Goal: Find specific fact: Find specific fact

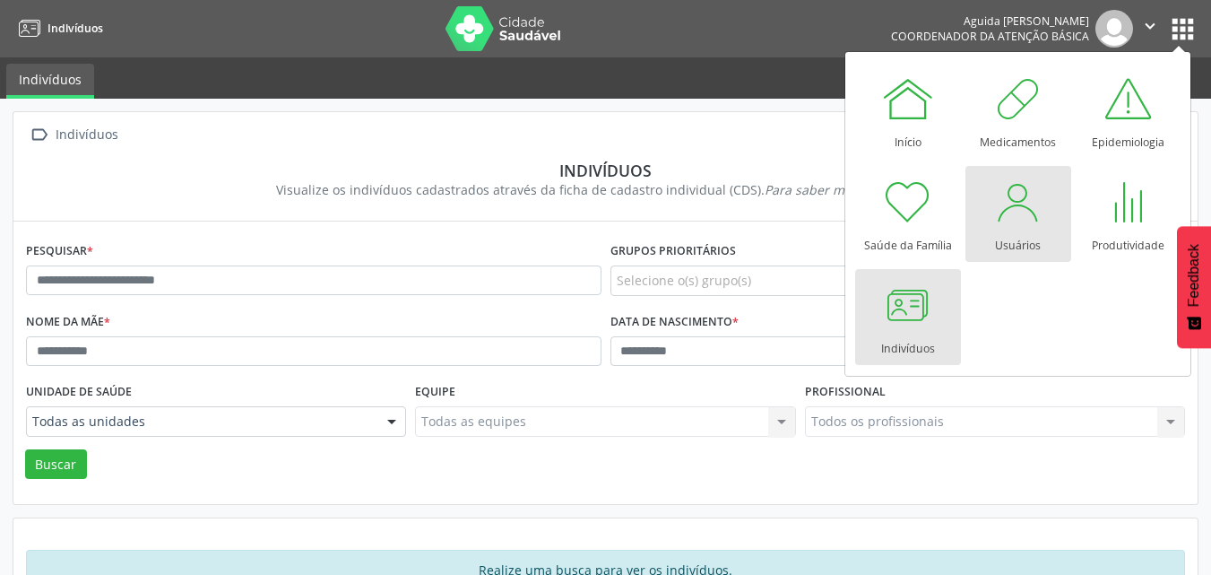
click at [985, 221] on link "Usuários" at bounding box center [1019, 214] width 106 height 96
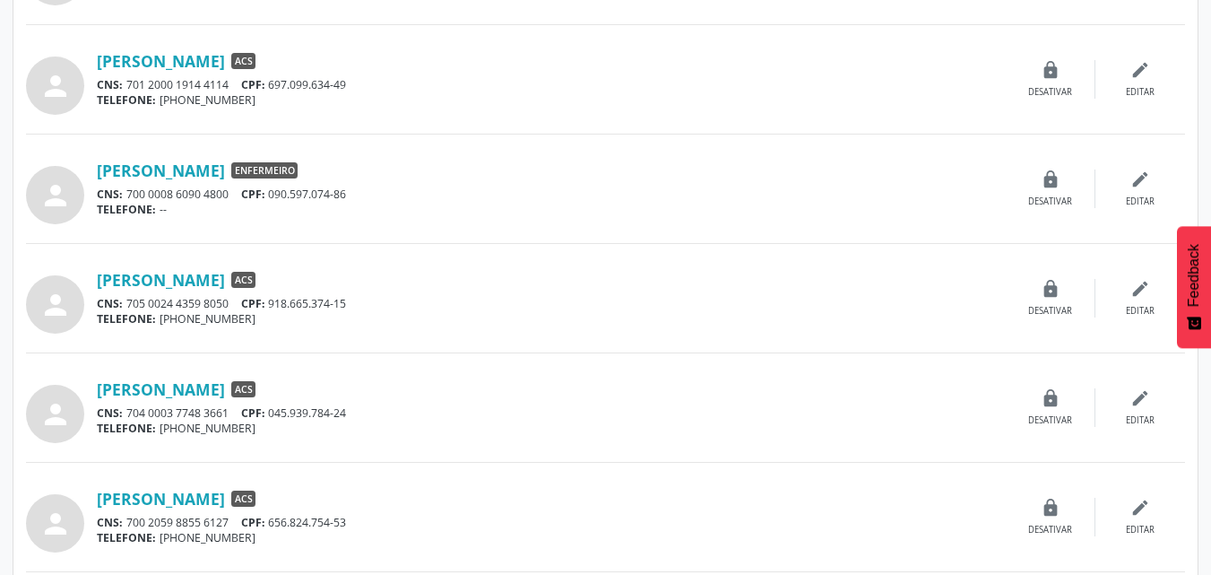
scroll to position [1524, 0]
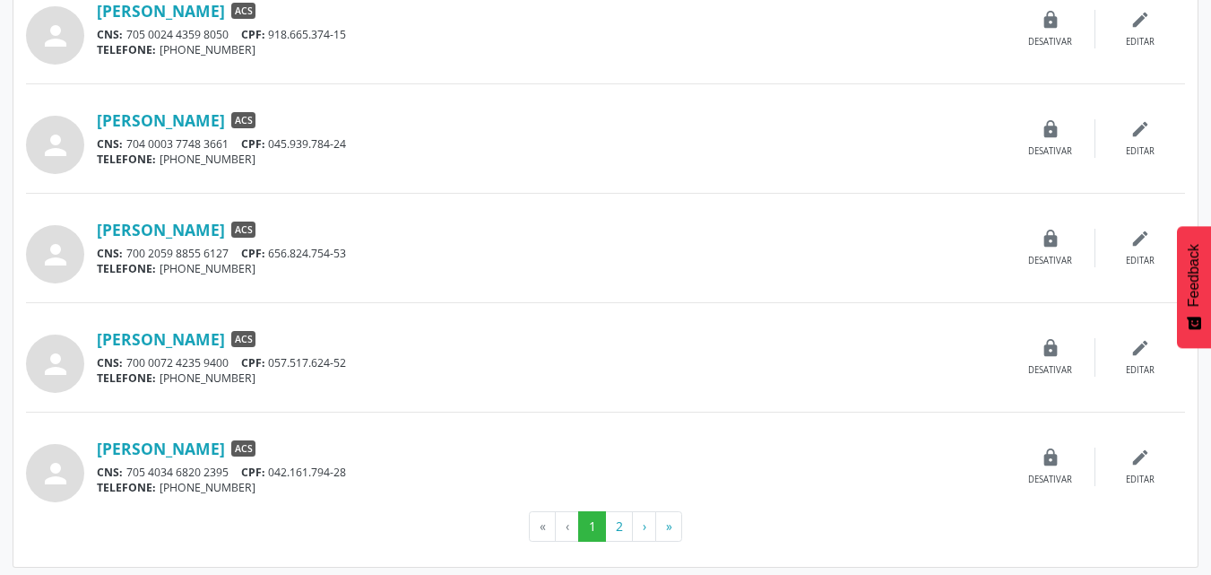
drag, startPoint x: 371, startPoint y: 366, endPoint x: 338, endPoint y: 368, distance: 33.2
click at [295, 368] on div "CNS: 700 0072 4235 9400 CPF: 057.517.624-52" at bounding box center [551, 362] width 909 height 15
click at [360, 366] on div "CNS: 700 0072 4235 9400 CPF: 057.517.624-52" at bounding box center [551, 362] width 909 height 15
drag, startPoint x: 360, startPoint y: 366, endPoint x: 295, endPoint y: 367, distance: 64.6
click at [295, 367] on div "CNS: 700 0072 4235 9400 CPF: 057.517.624-52" at bounding box center [551, 362] width 909 height 15
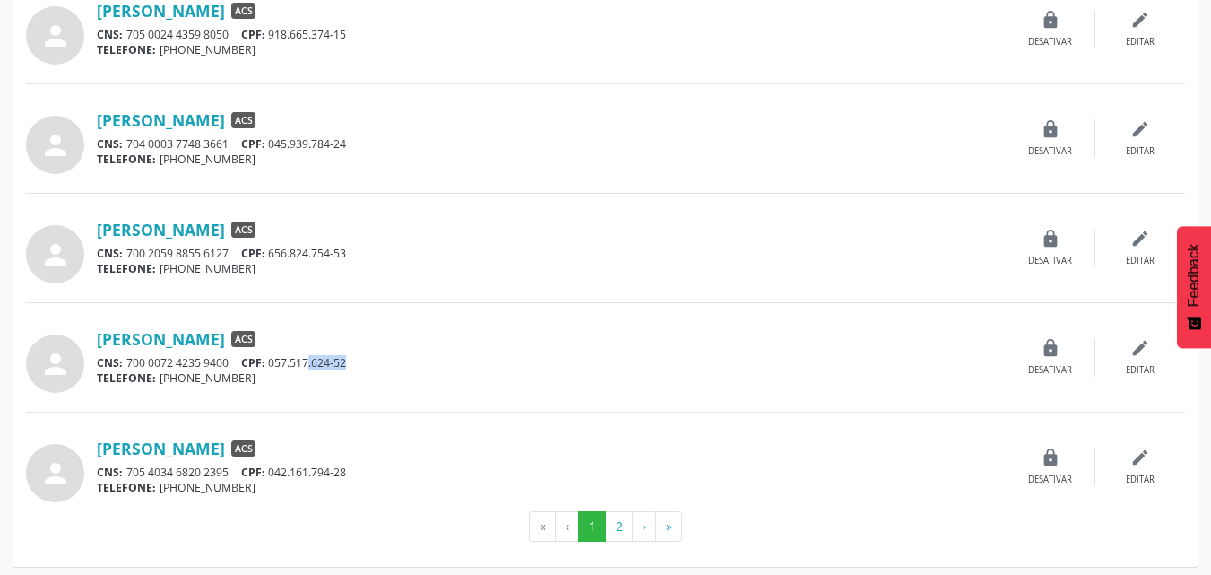
scroll to position [1530, 0]
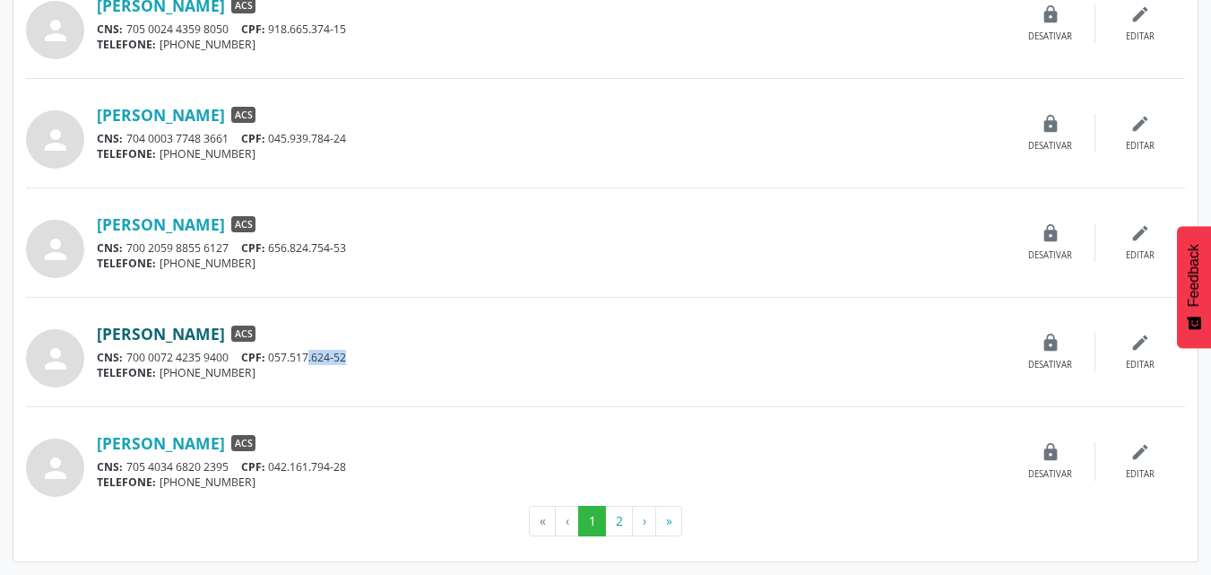
click at [174, 327] on link "[PERSON_NAME]" at bounding box center [161, 334] width 128 height 20
click at [630, 514] on button "2" at bounding box center [619, 521] width 28 height 30
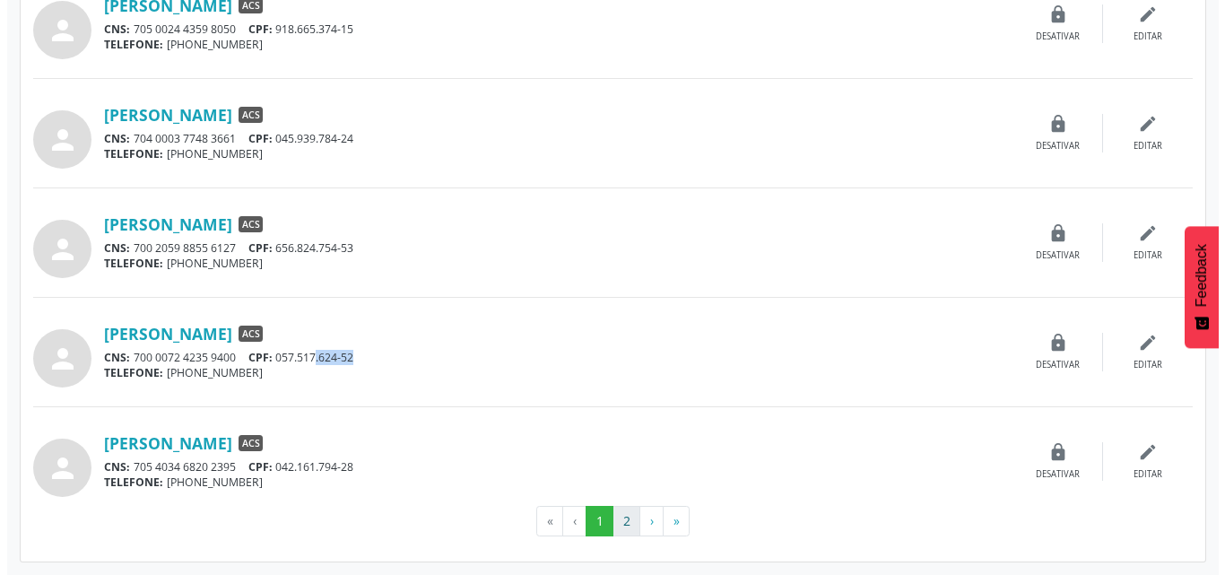
scroll to position [0, 0]
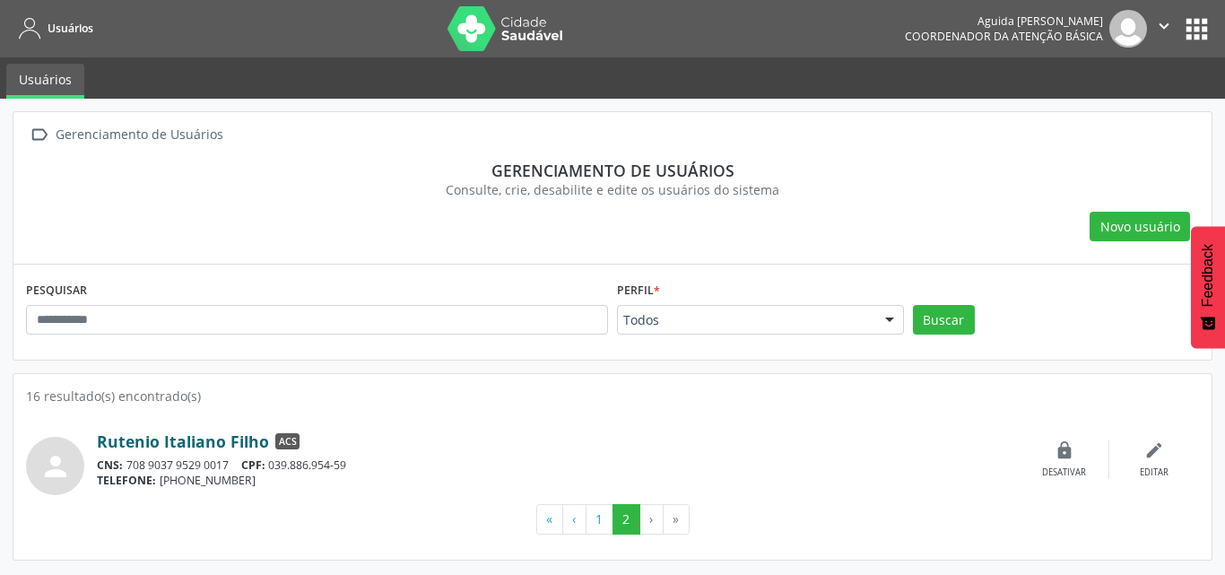
click at [246, 442] on link "Rutenio Italiano Filho" at bounding box center [183, 441] width 172 height 20
drag, startPoint x: 368, startPoint y: 463, endPoint x: 271, endPoint y: 463, distance: 96.8
click at [271, 463] on div "CNS: 708 9037 9529 0017 CPF: 039.886.954-59" at bounding box center [558, 464] width 923 height 15
copy div "039.886.954-59"
